Goal: Task Accomplishment & Management: Manage account settings

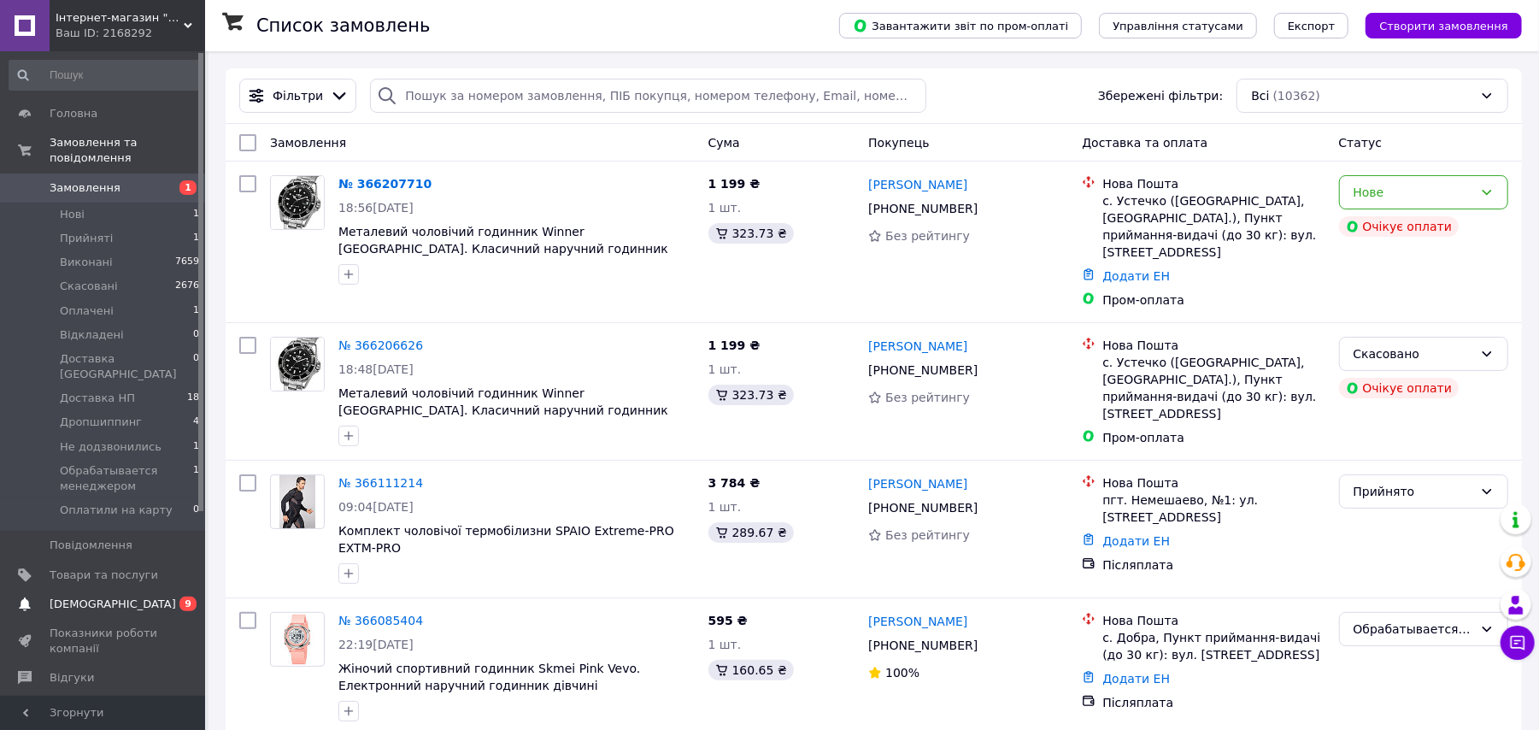
click at [62, 596] on span "[DEMOGRAPHIC_DATA]" at bounding box center [113, 603] width 126 height 15
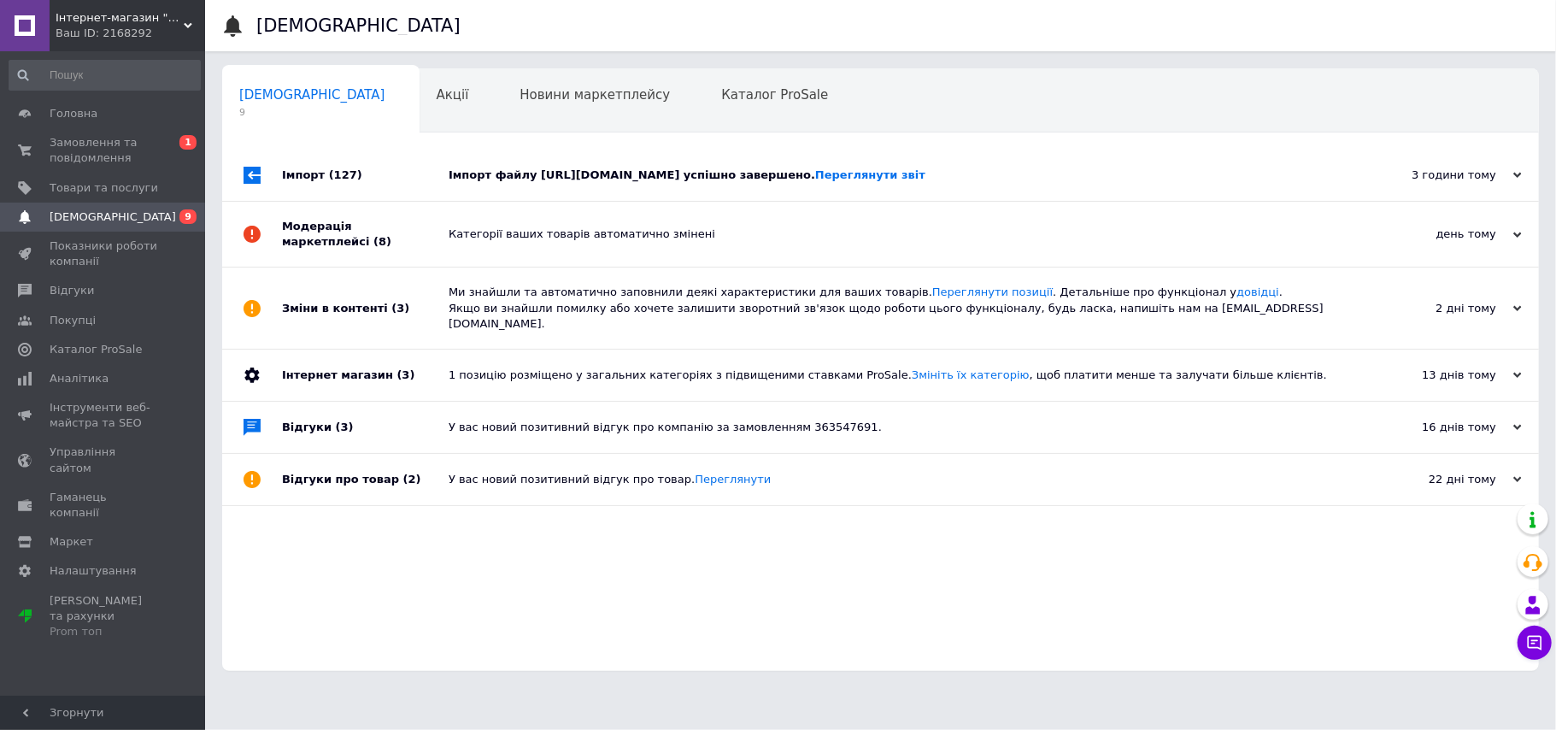
click at [1498, 190] on div "3 години тому [DATE]" at bounding box center [1445, 175] width 188 height 51
click at [80, 142] on span "Замовлення та повідомлення" at bounding box center [104, 150] width 109 height 31
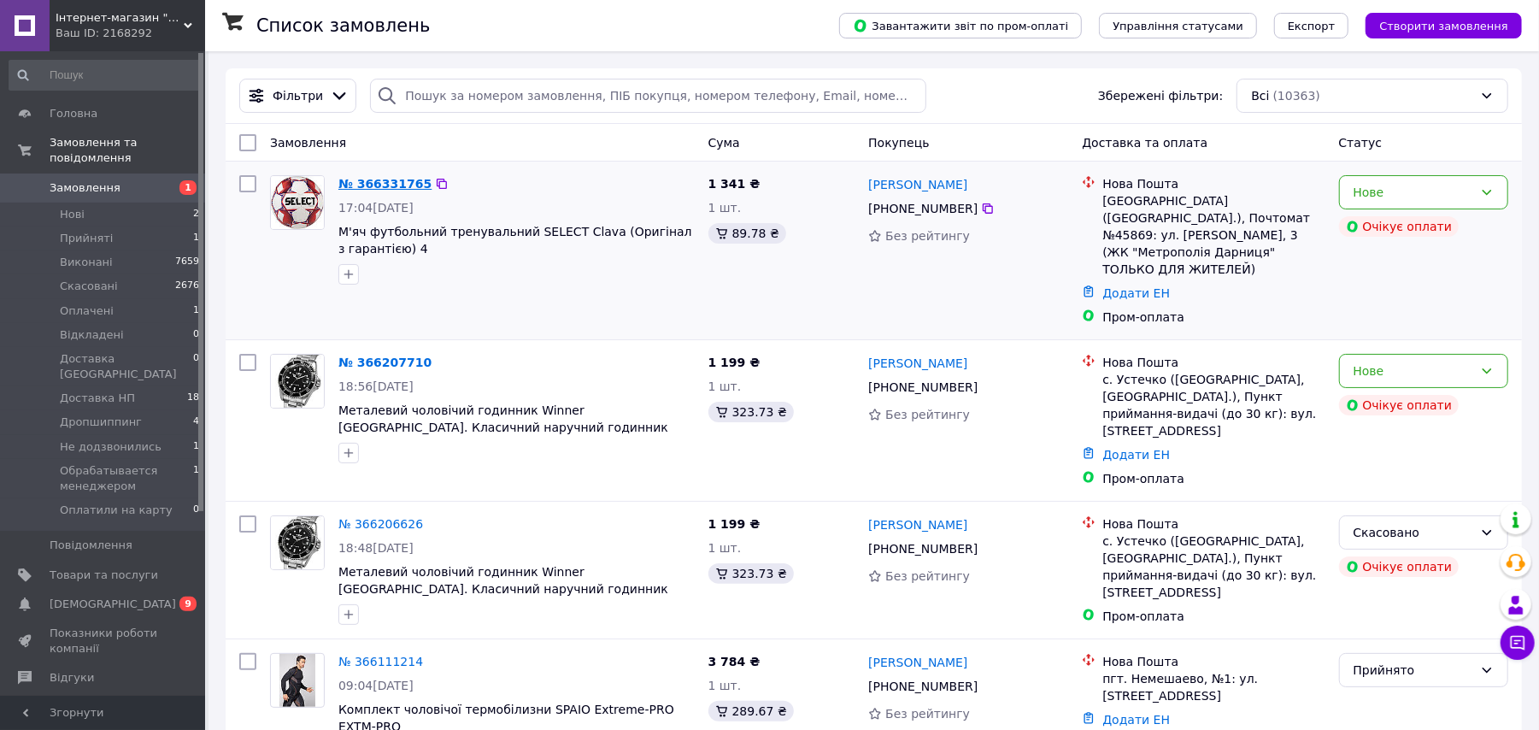
click at [364, 179] on link "№ 366331765" at bounding box center [384, 184] width 93 height 14
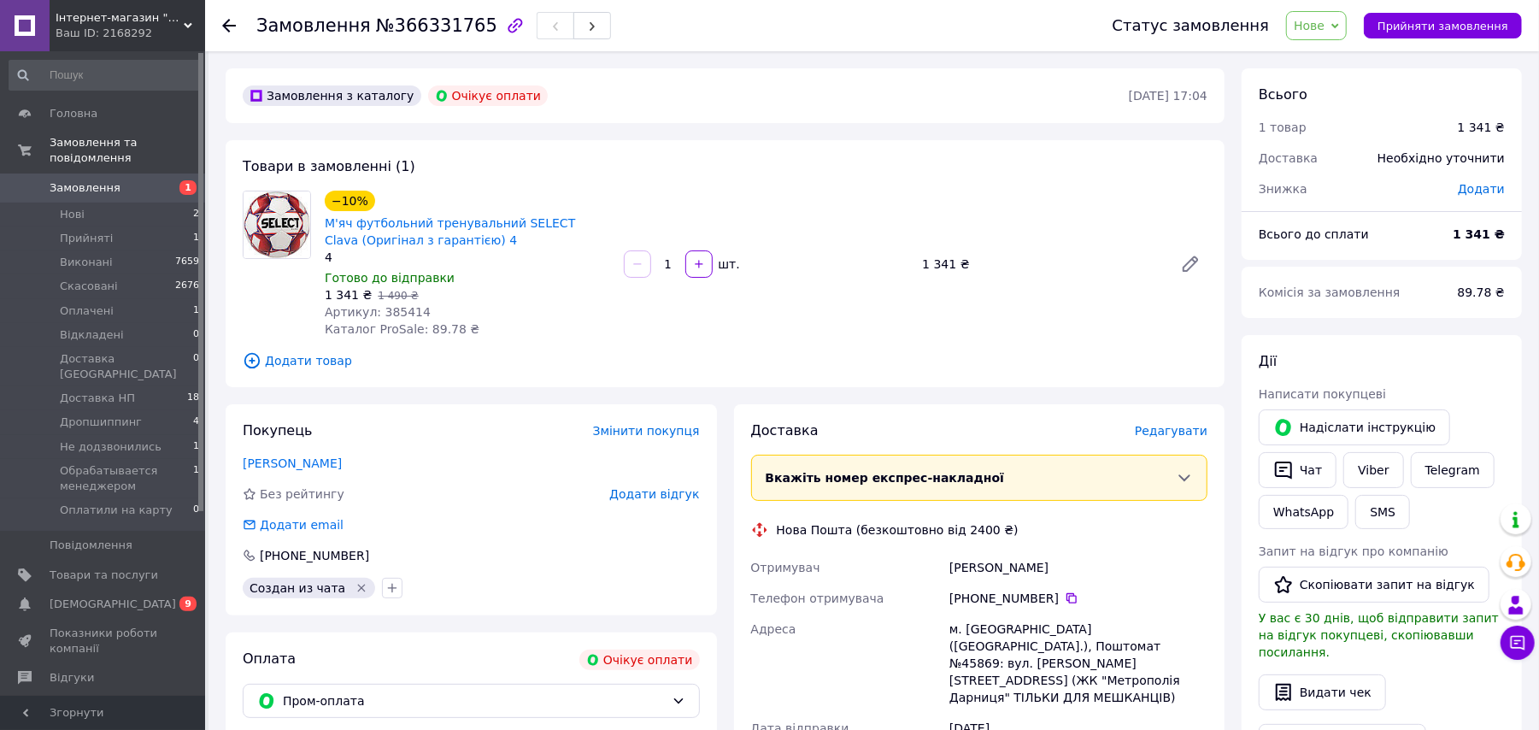
click at [114, 179] on link "Замовлення 1" at bounding box center [104, 187] width 209 height 29
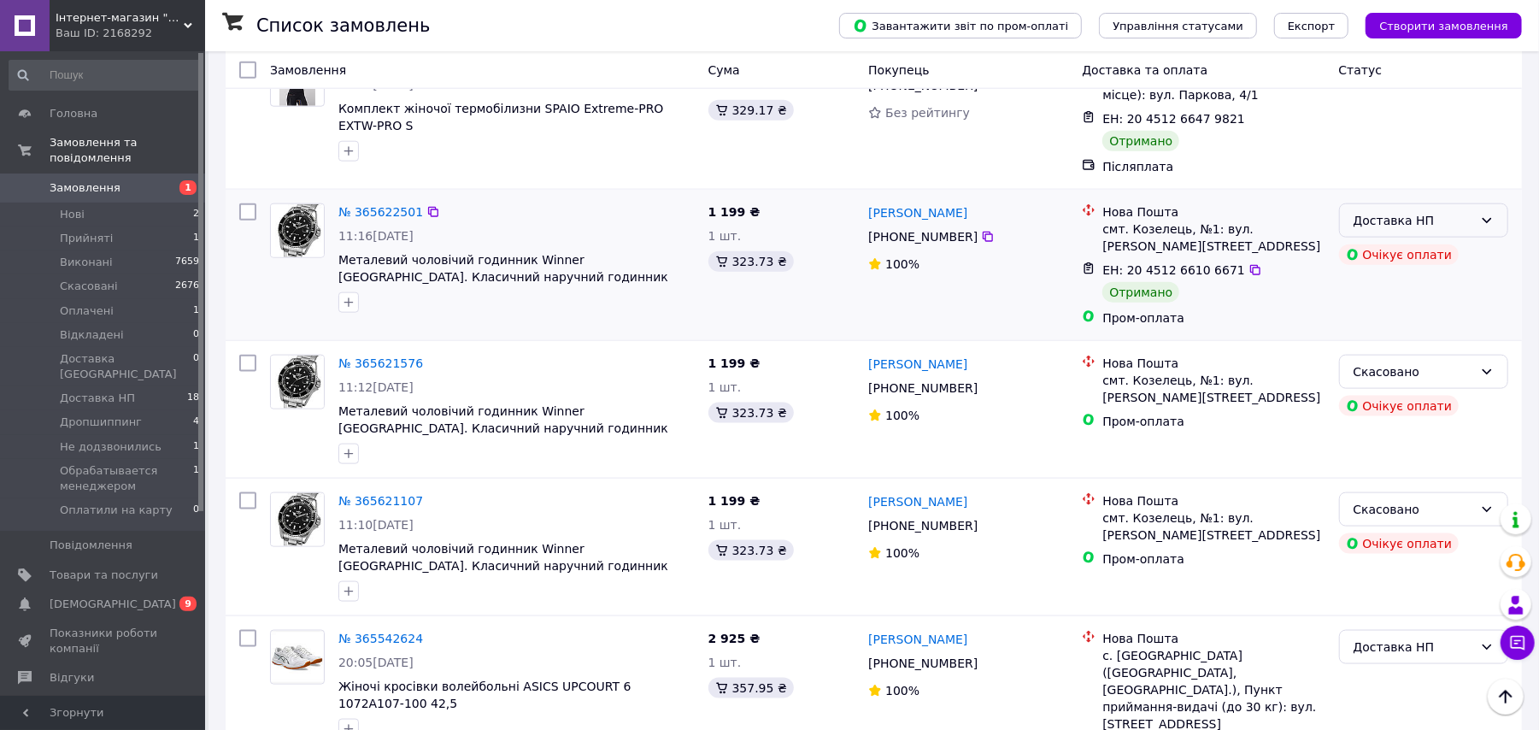
scroll to position [683, 0]
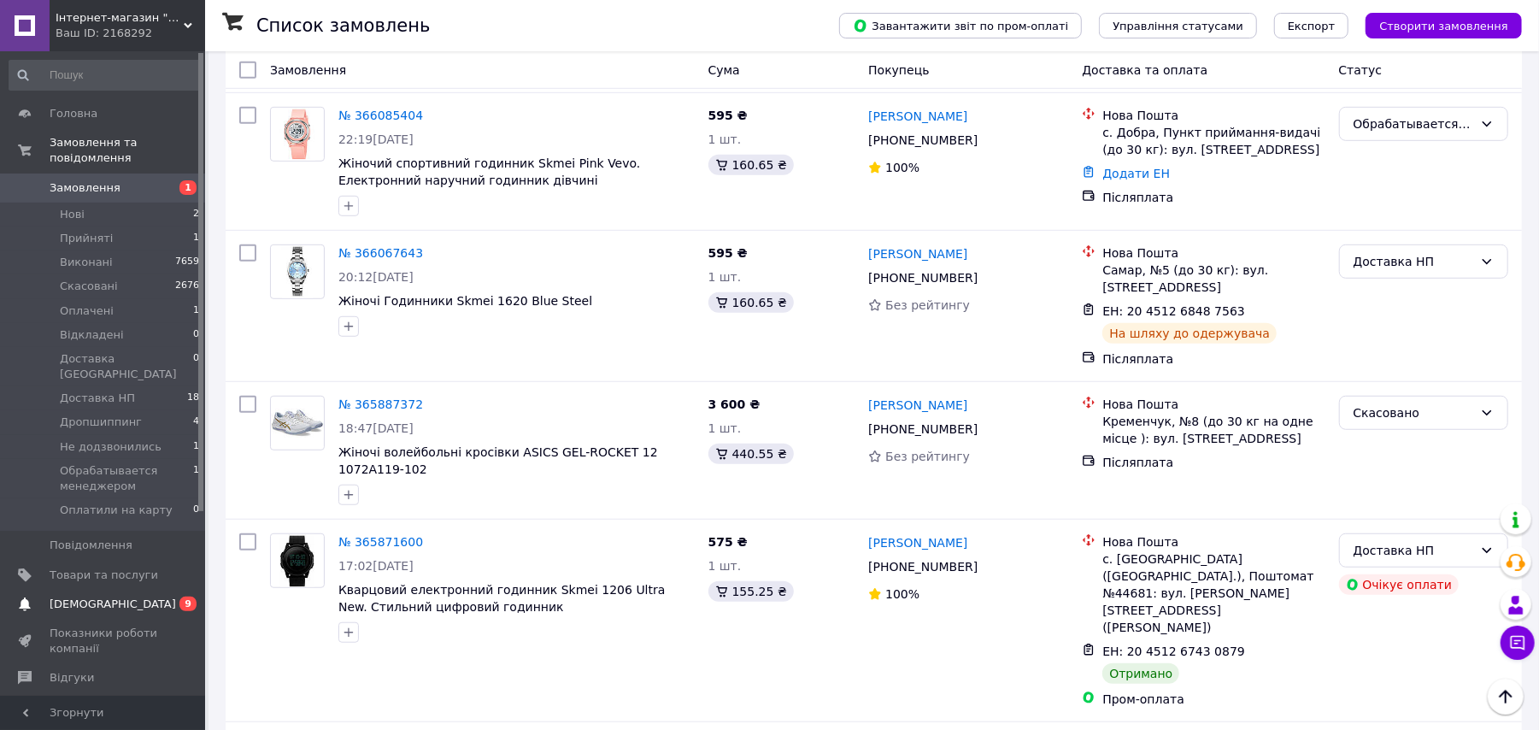
click at [49, 590] on link "Сповіщення 0 9" at bounding box center [104, 604] width 209 height 29
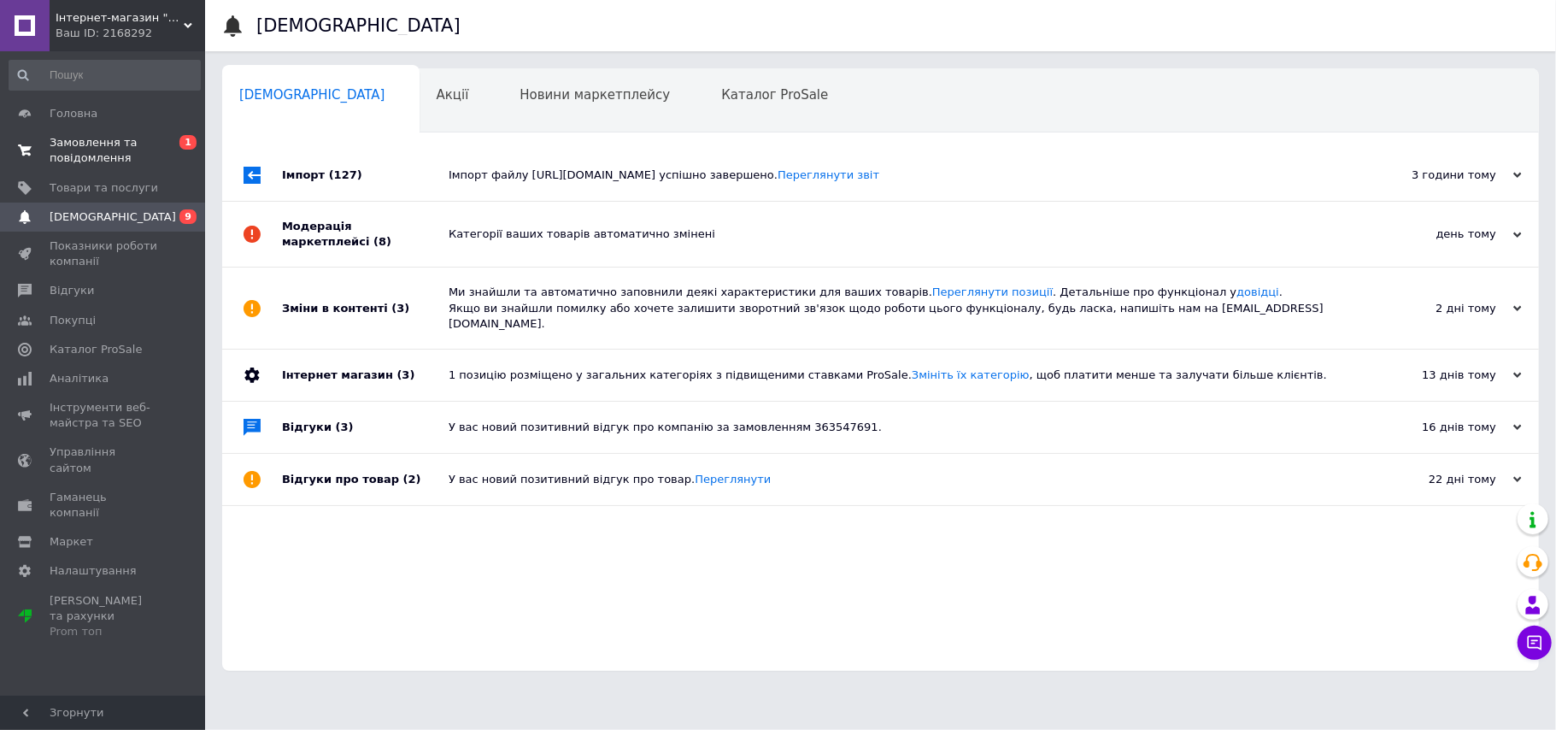
click at [96, 141] on span "Замовлення та повідомлення" at bounding box center [104, 150] width 109 height 31
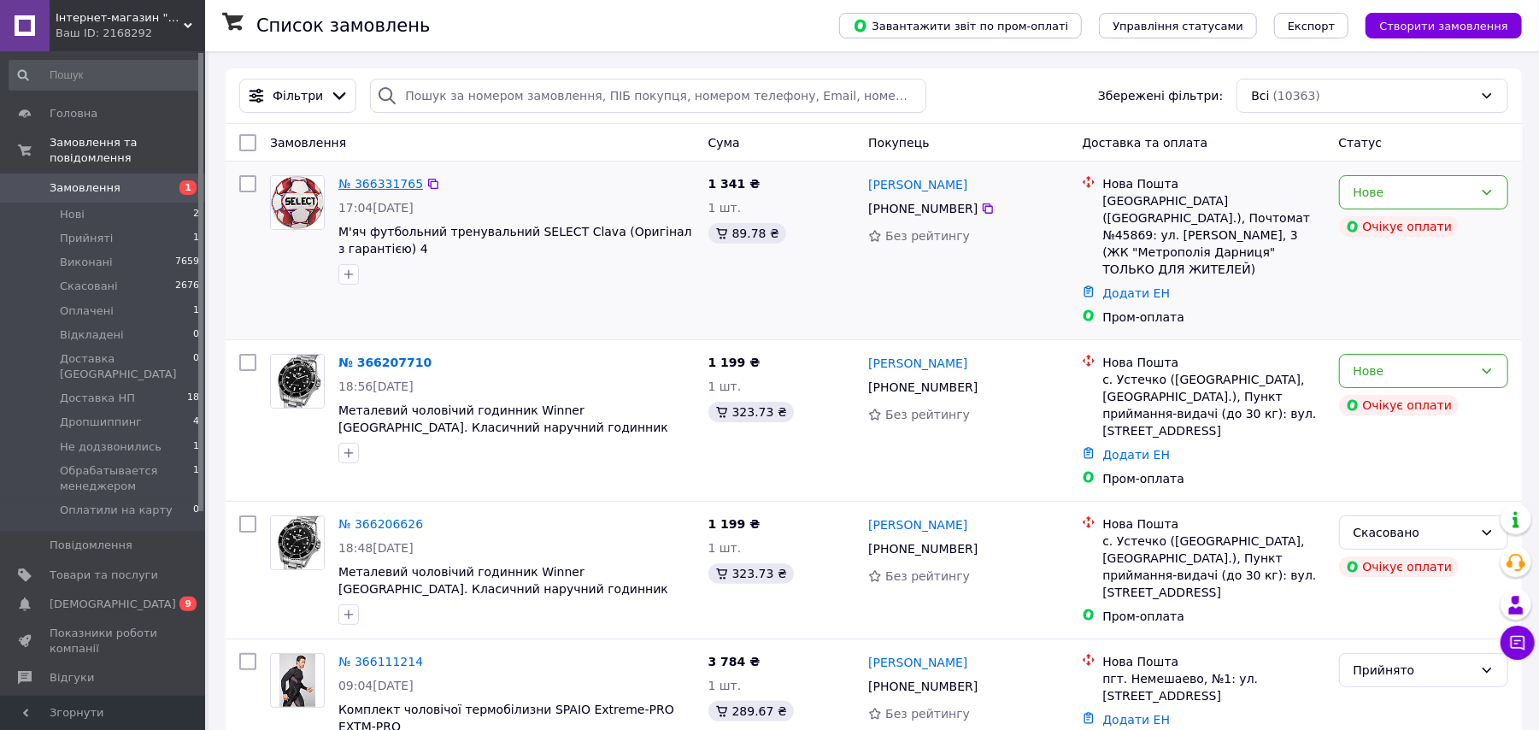
click at [400, 183] on link "№ 366331765" at bounding box center [380, 184] width 85 height 14
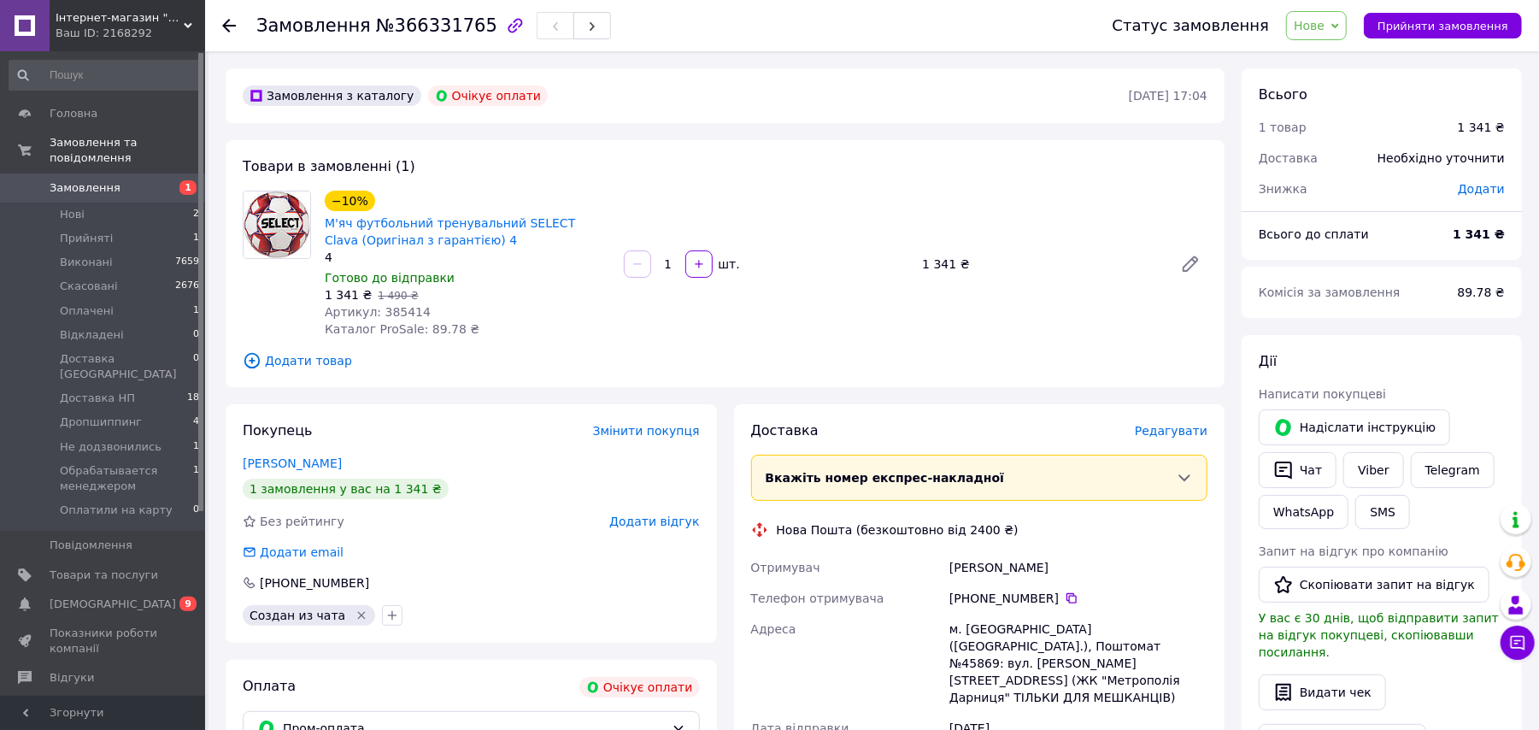
click at [51, 180] on span "Замовлення" at bounding box center [85, 187] width 71 height 15
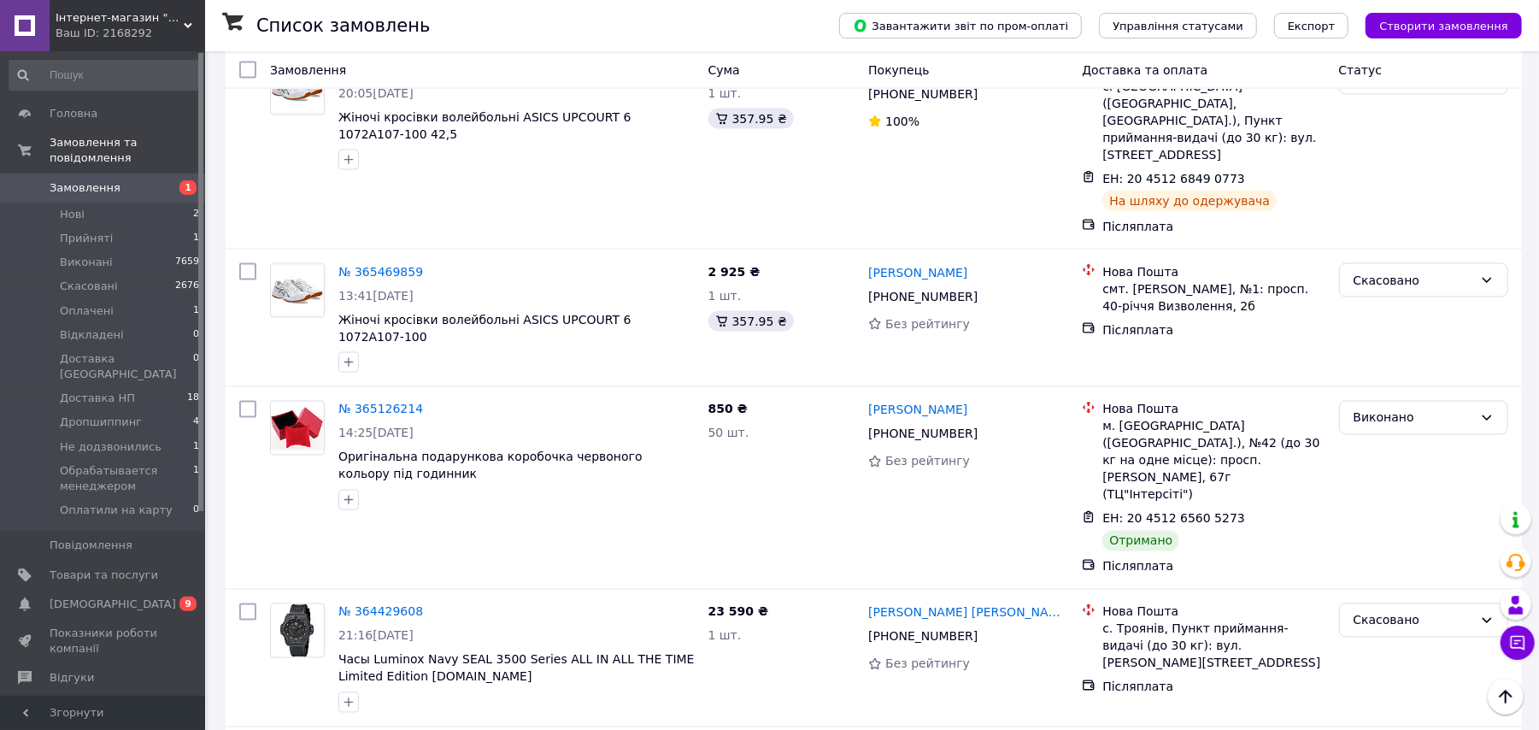
scroll to position [2451, 0]
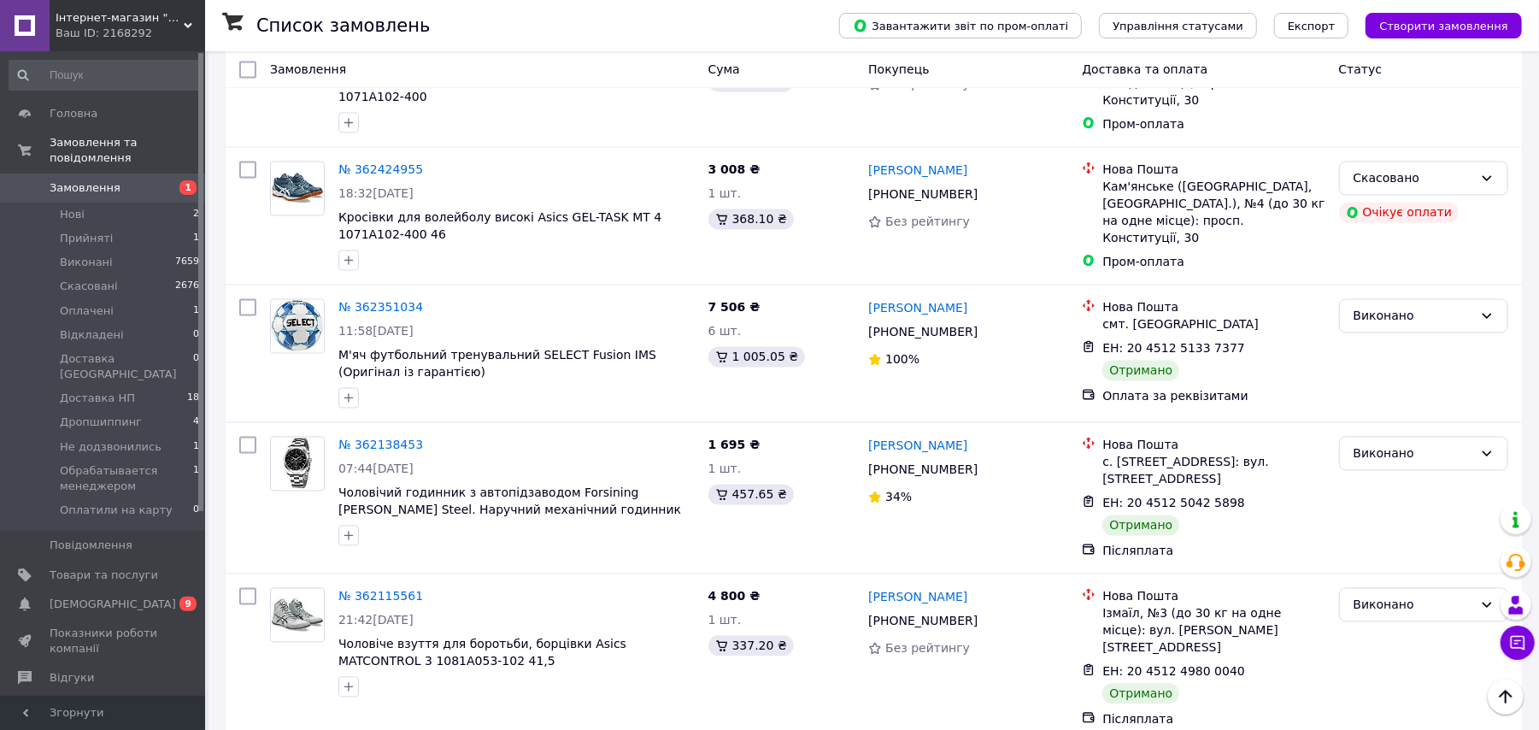
scroll to position [2513, 0]
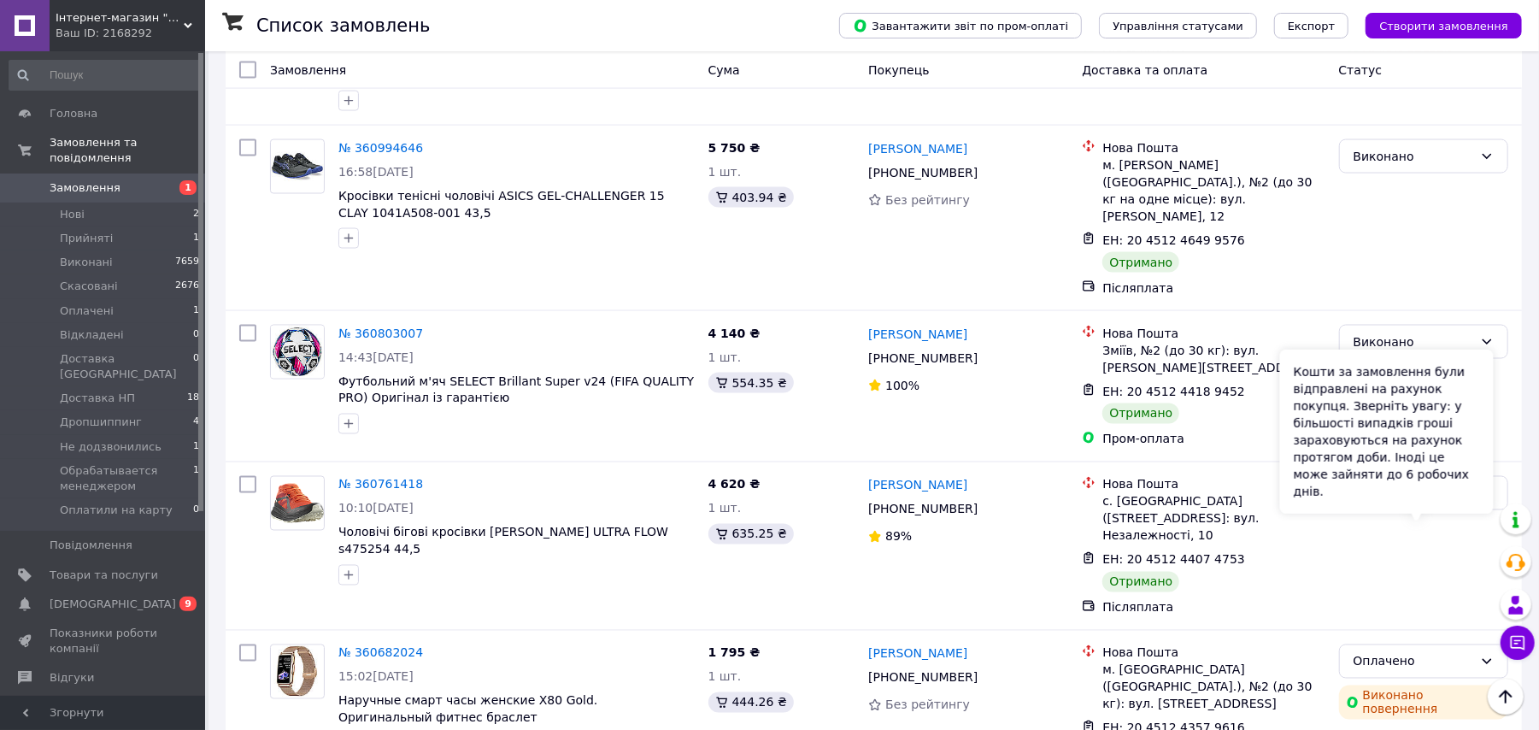
scroll to position [2482, 0]
